Goal: Transaction & Acquisition: Purchase product/service

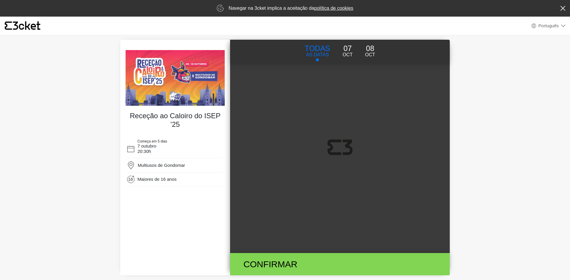
select select "pt_PT"
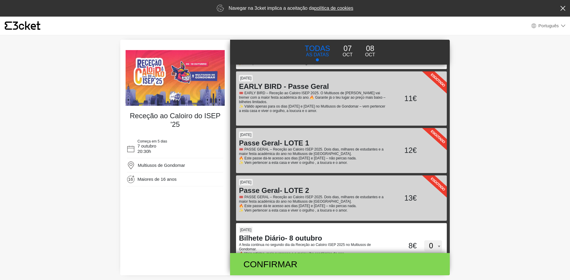
scroll to position [65, 0]
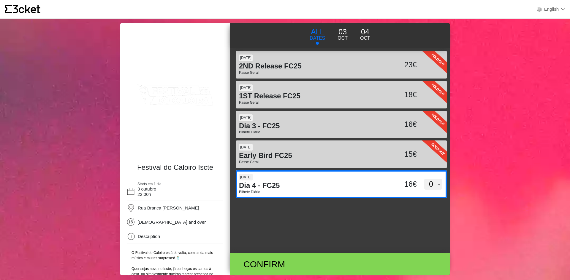
click at [426, 184] on select "0 1 2 3 4 5" at bounding box center [433, 184] width 18 height 11
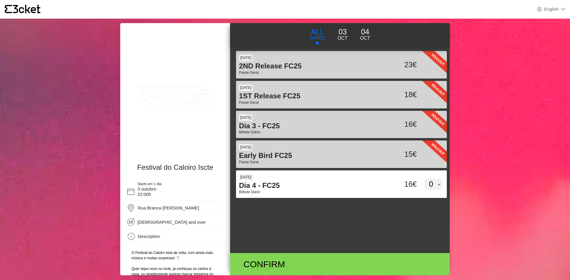
click at [383, 200] on div "[DATE] Dia 4 - FC25 Bilhete Diário 16€ 0 1 2 3 4 5" at bounding box center [341, 186] width 211 height 30
click at [332, 180] on input "WFd6bU1XZDlueGZBWFpobjc4ZnRVdz09" at bounding box center [284, 175] width 96 height 9
select select "1"
